Goal: Information Seeking & Learning: Learn about a topic

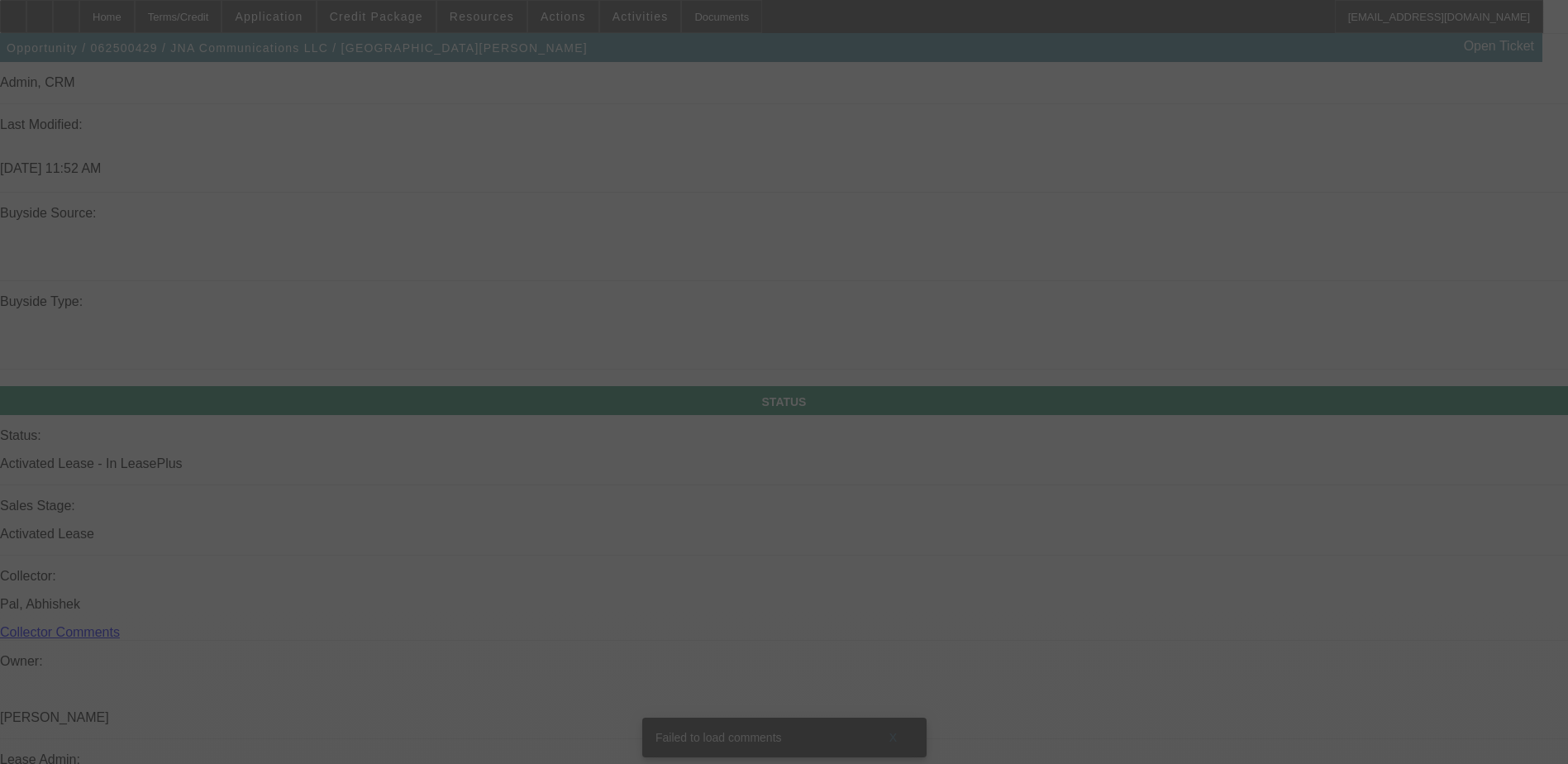
scroll to position [1460, 0]
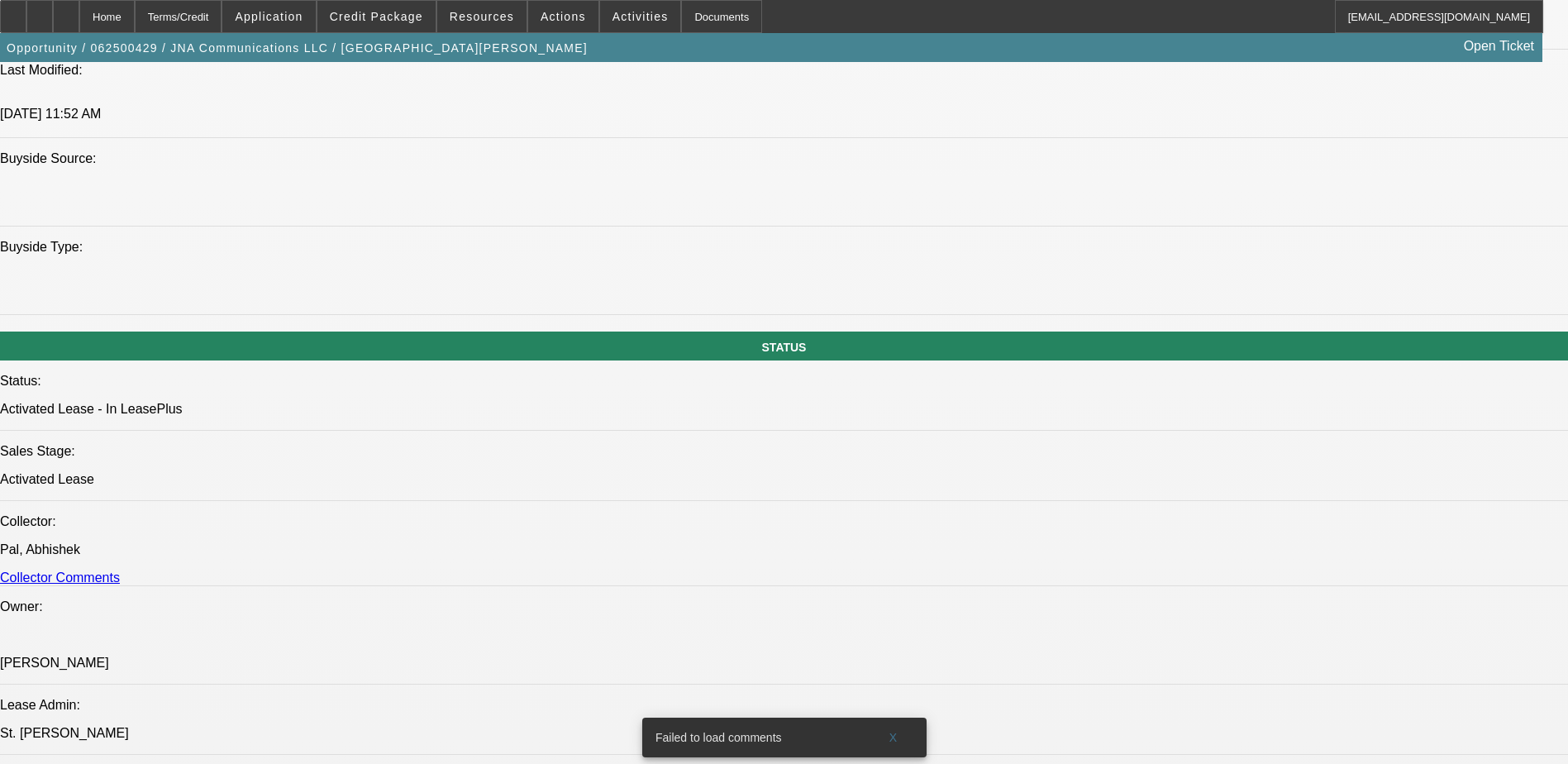
select select "0"
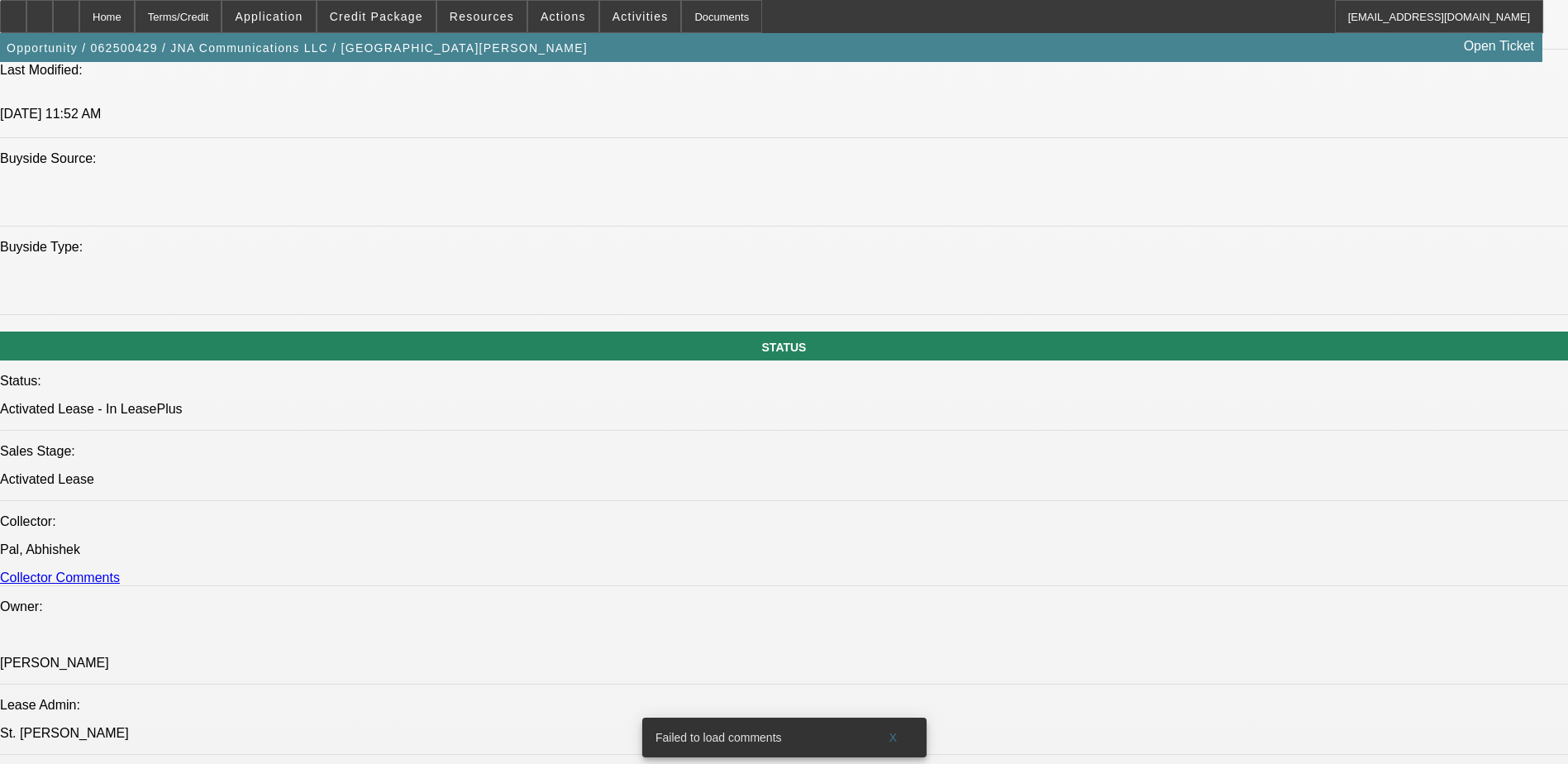
select select "0"
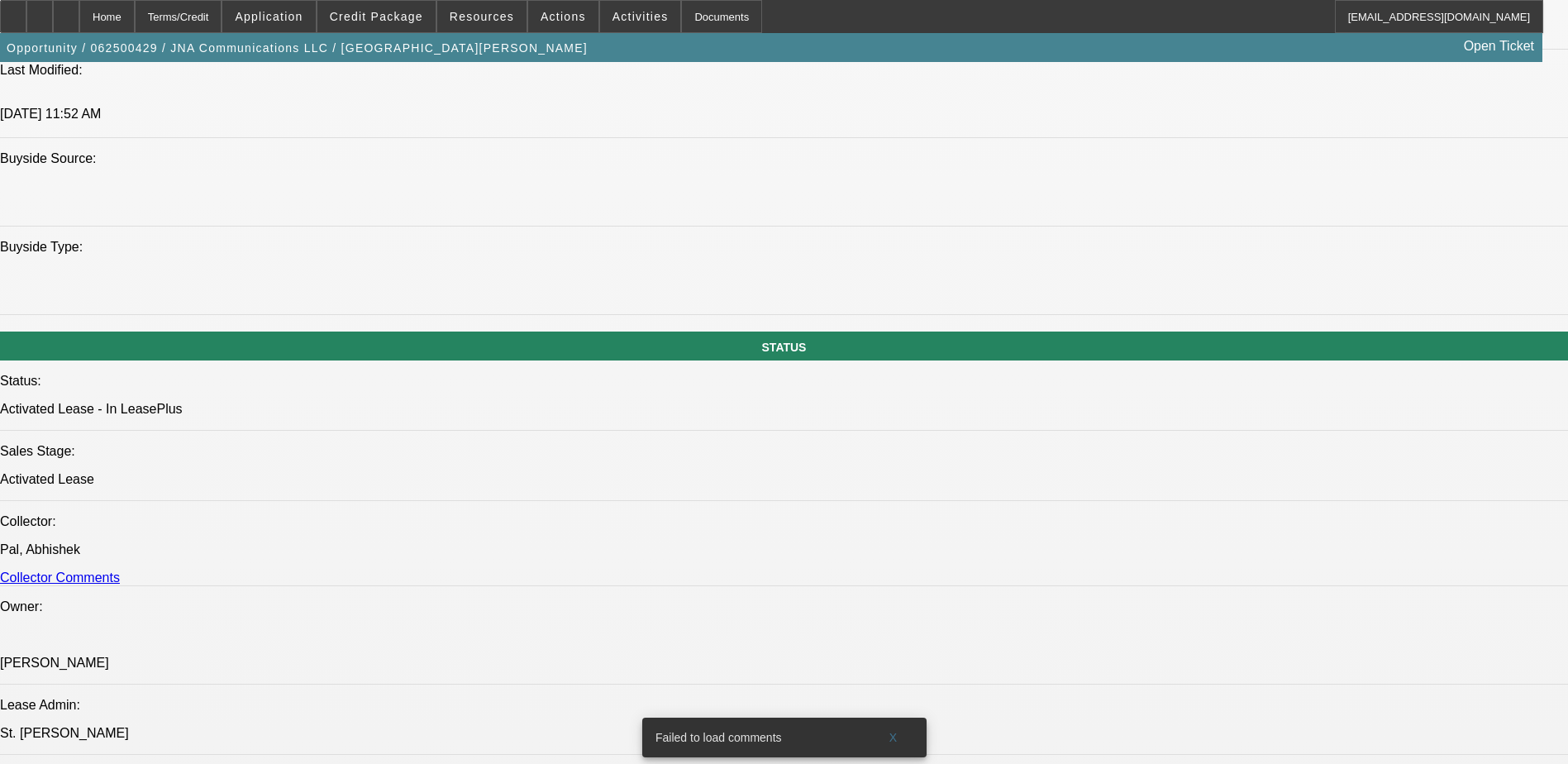
select select "0"
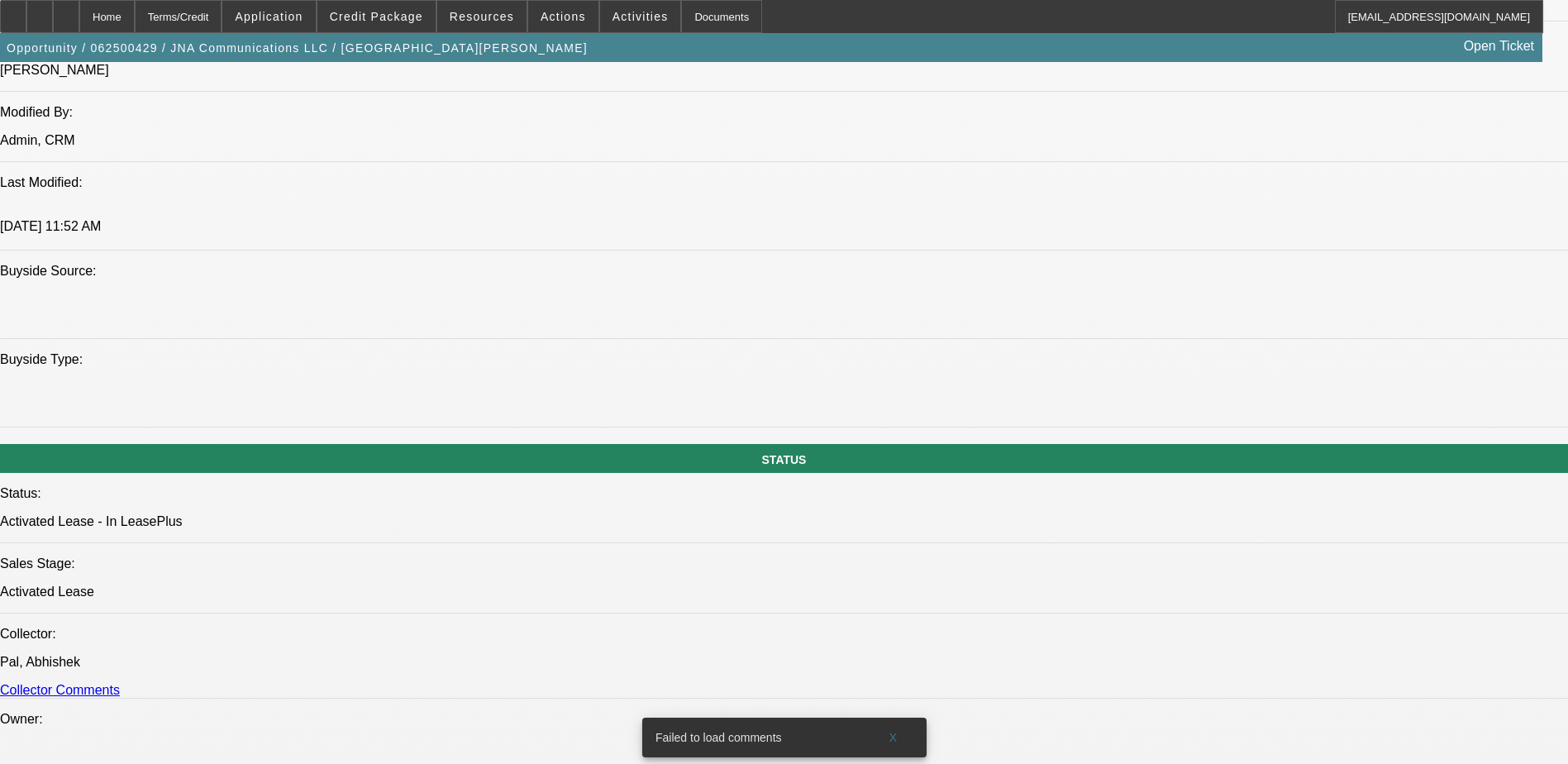
select select "1"
select select "6"
select select "1"
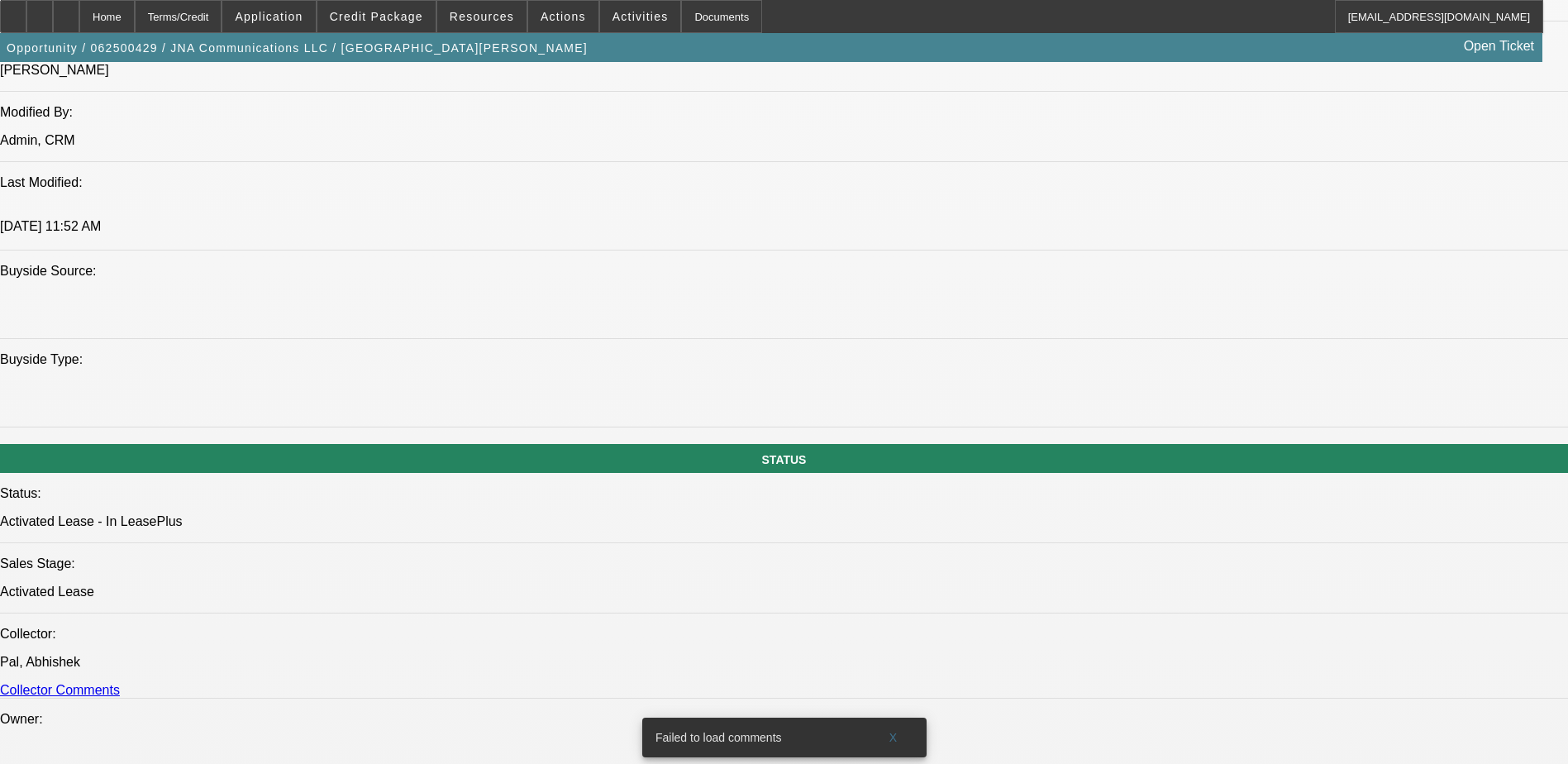
select select "6"
select select "1"
select select "6"
select select "1"
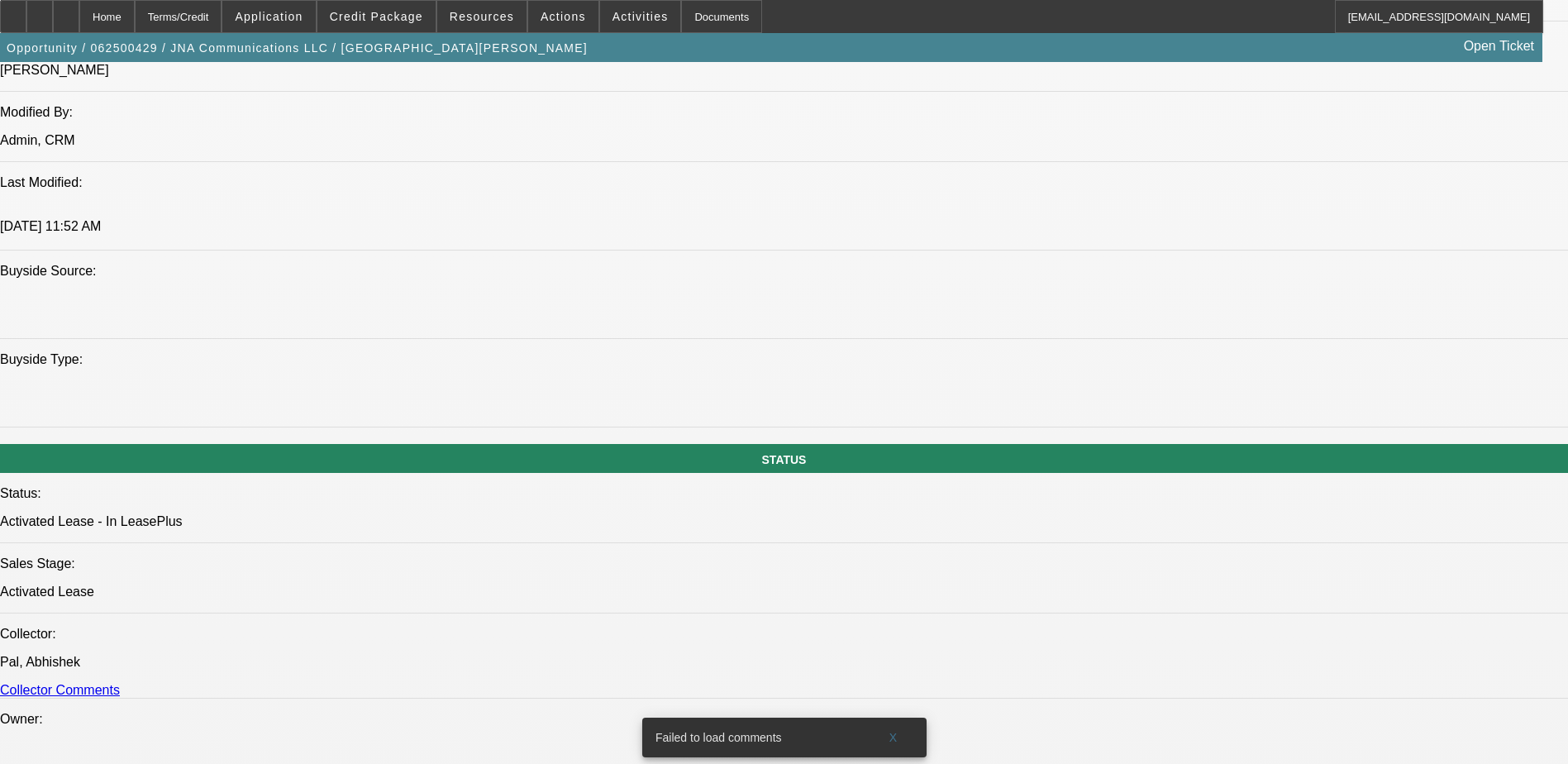
select select "1"
select select "6"
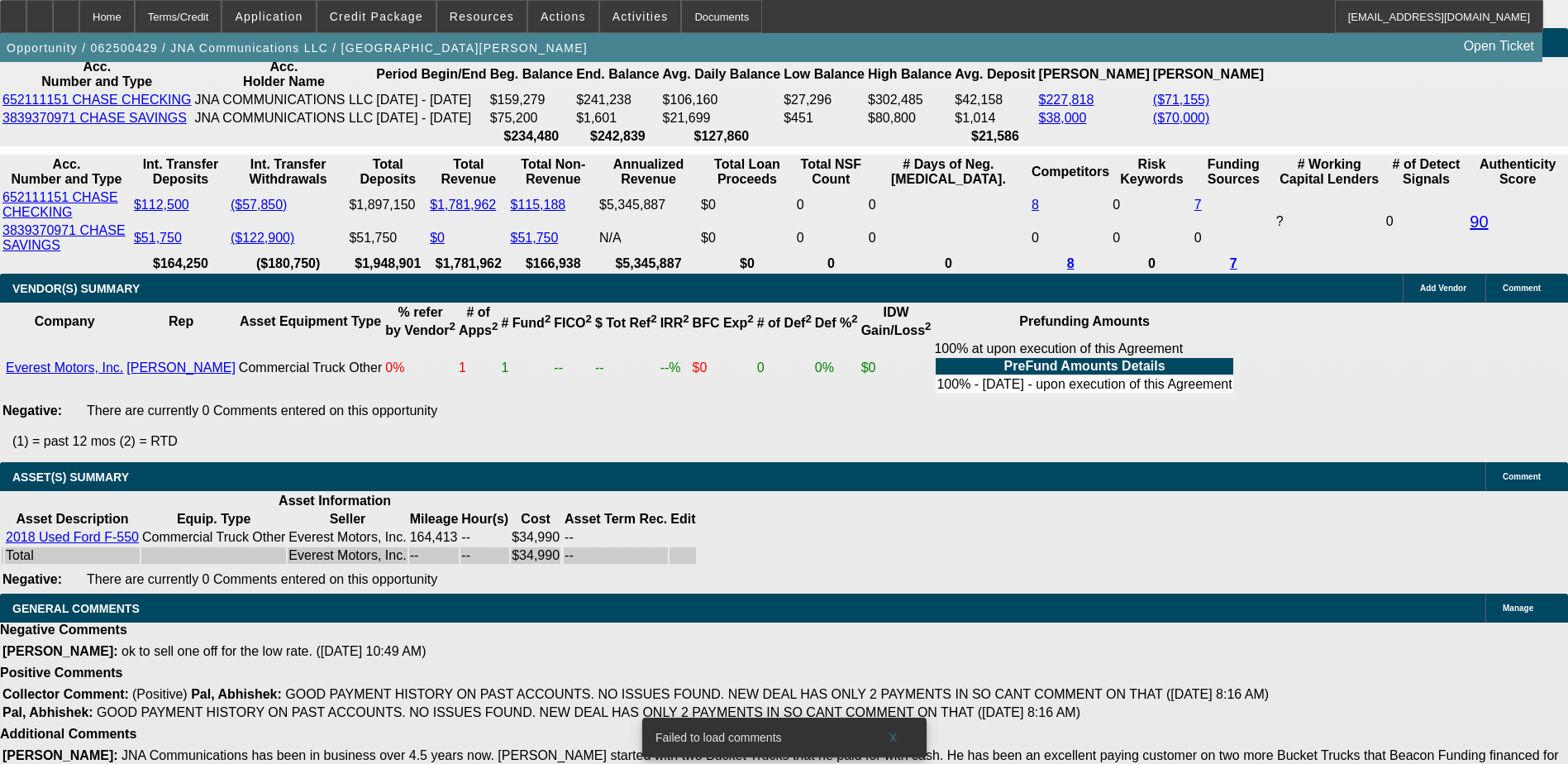
scroll to position [3371, 0]
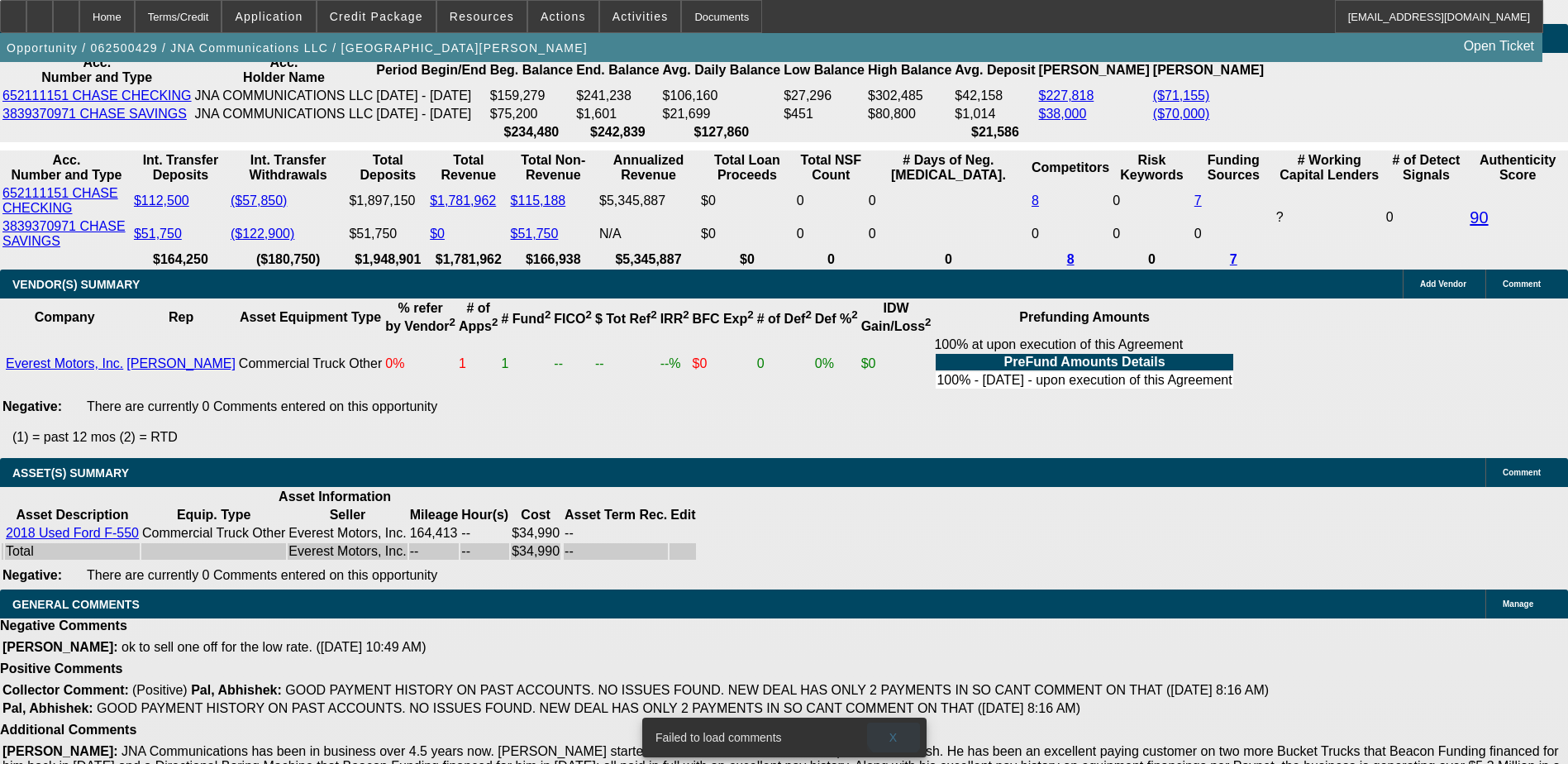
click at [779, 331] on span "X" at bounding box center [892, 738] width 9 height 14
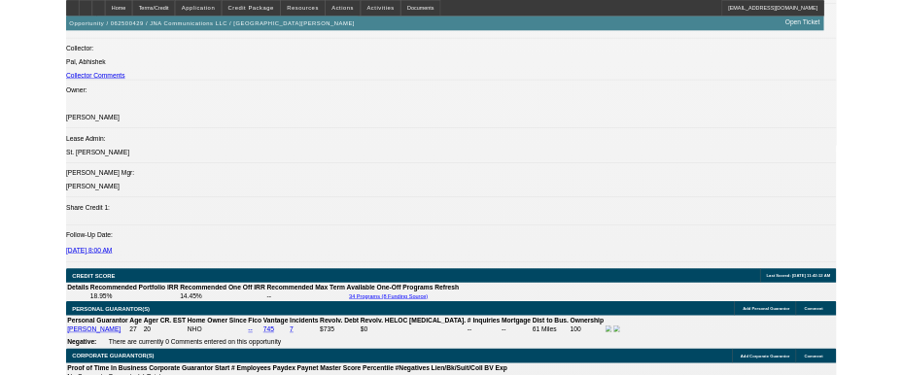
scroll to position [2311, 0]
